Goal: Check status: Check status

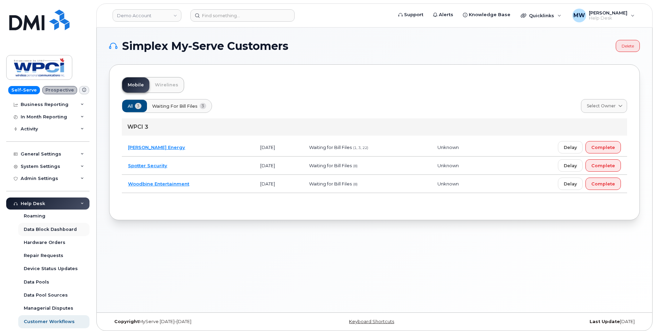
scroll to position [57, 0]
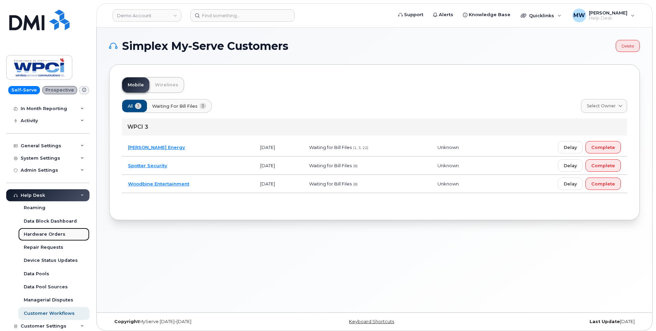
click at [51, 235] on div "Hardware Orders" at bounding box center [45, 234] width 42 height 6
click at [49, 260] on div "Device Status Updates" at bounding box center [51, 260] width 54 height 6
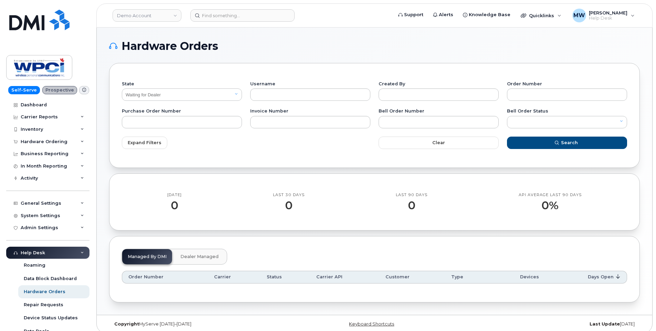
select select "Waiting for Dealer"
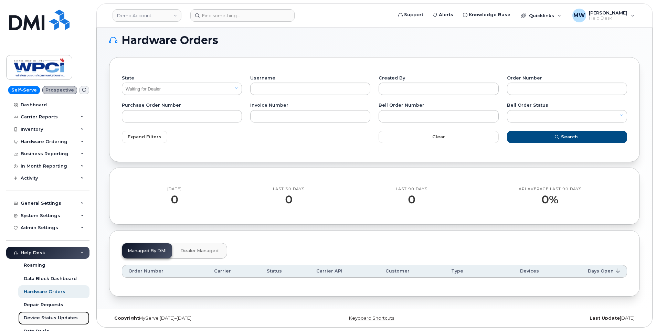
click at [49, 318] on div "Device Status Updates" at bounding box center [51, 318] width 54 height 6
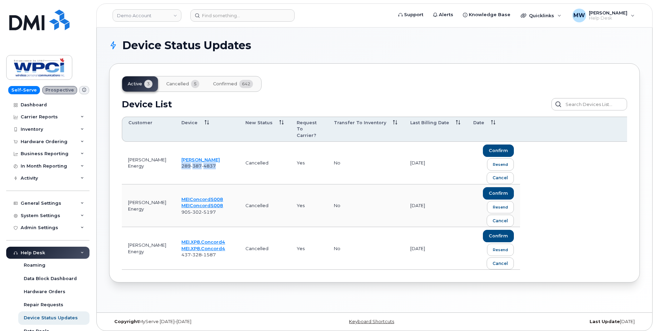
drag, startPoint x: 212, startPoint y: 161, endPoint x: 170, endPoint y: 159, distance: 41.7
click at [175, 159] on td "[PERSON_NAME] [PHONE_NUMBER]" at bounding box center [207, 163] width 64 height 43
copy span "[PHONE_NUMBER]"
drag, startPoint x: 182, startPoint y: 207, endPoint x: 171, endPoint y: 207, distance: 10.7
click at [175, 207] on td "MEIConcordS008 MEIConcordS008 [PHONE_NUMBER]" at bounding box center [207, 205] width 64 height 43
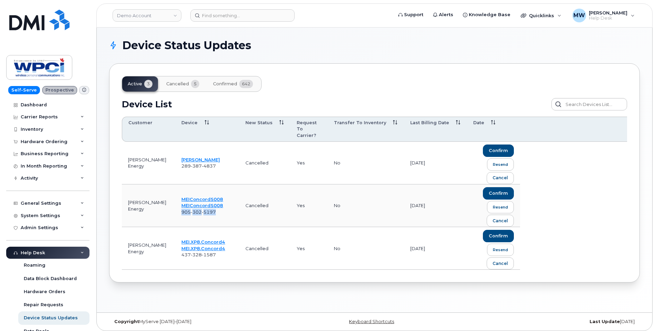
copy span "[PHONE_NUMBER]"
click at [508, 145] on button "confirm" at bounding box center [498, 151] width 31 height 12
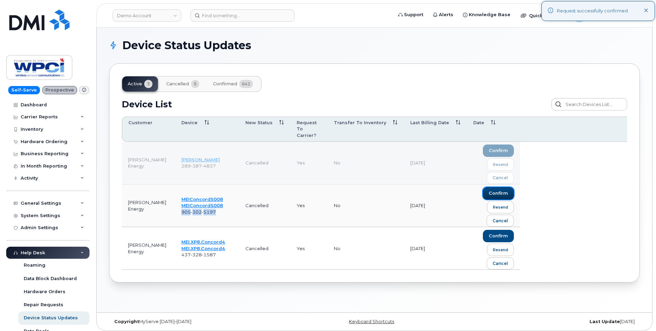
click at [497, 190] on span "confirm" at bounding box center [498, 193] width 19 height 6
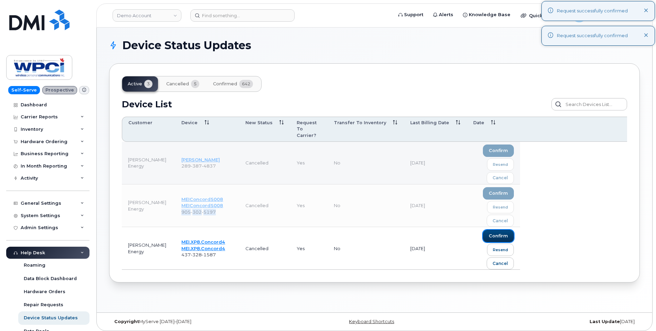
click at [500, 233] on span "confirm" at bounding box center [498, 236] width 19 height 6
